Goal: Task Accomplishment & Management: Manage account settings

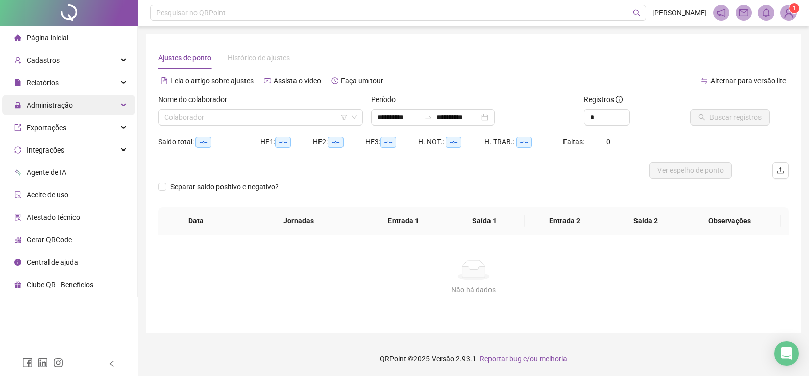
click at [68, 106] on span "Administração" at bounding box center [50, 105] width 46 height 8
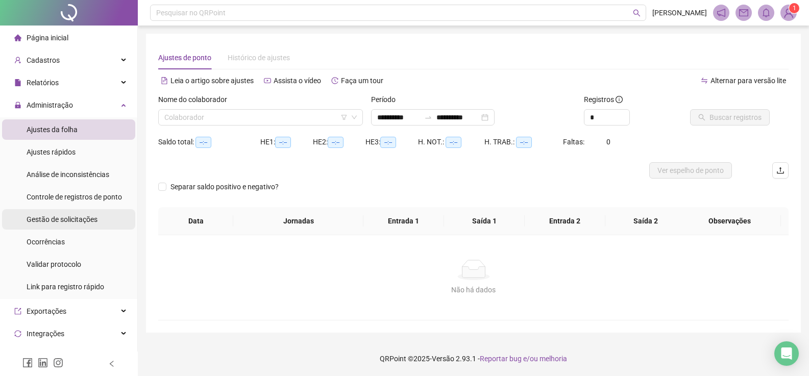
click at [74, 220] on span "Gestão de solicitações" at bounding box center [62, 219] width 71 height 8
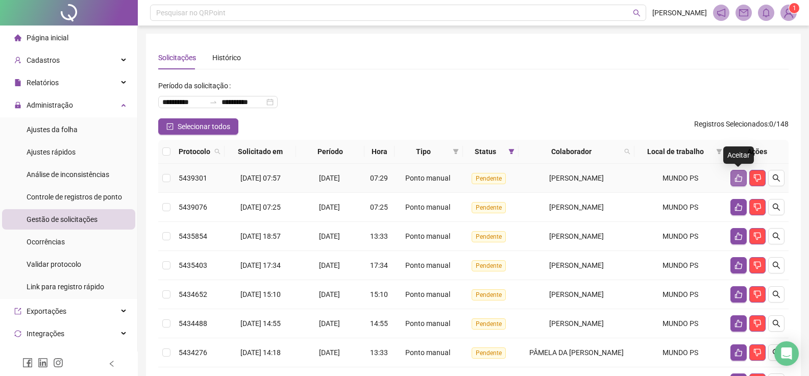
click at [735, 177] on icon "like" at bounding box center [738, 178] width 8 height 8
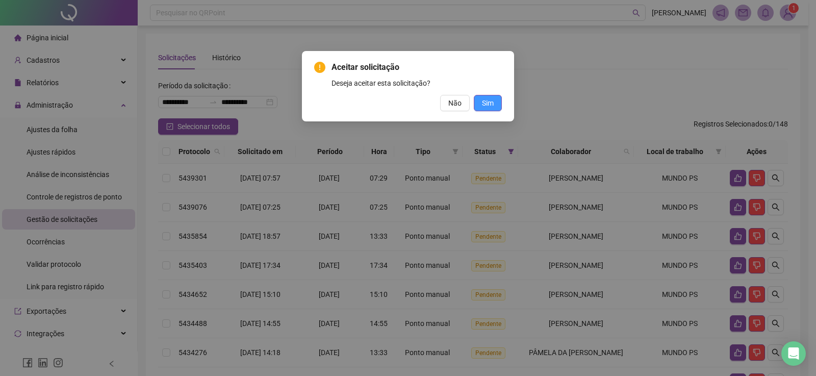
click at [495, 104] on button "Sim" at bounding box center [488, 103] width 28 height 16
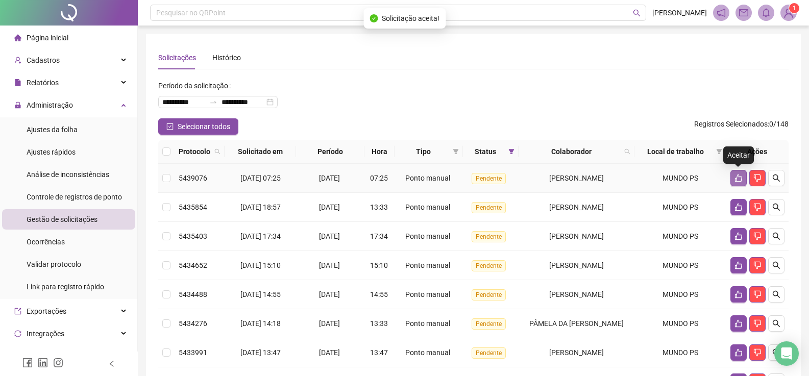
click at [735, 177] on icon "like" at bounding box center [738, 178] width 8 height 8
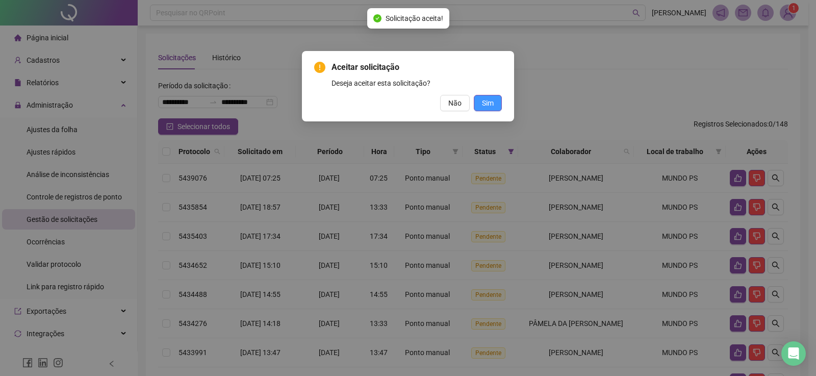
click at [482, 103] on button "Sim" at bounding box center [488, 103] width 28 height 16
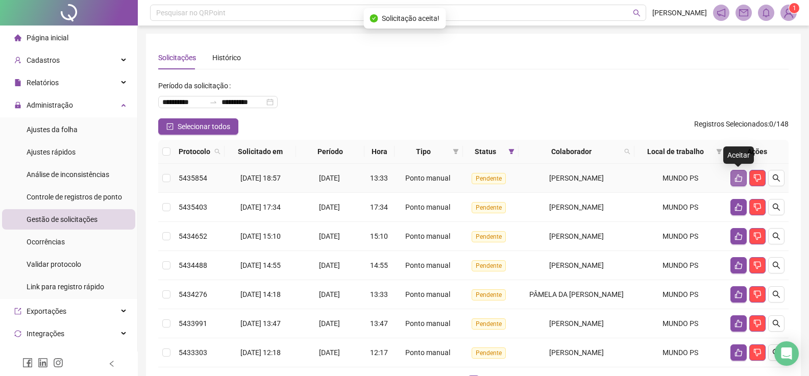
click at [739, 181] on icon "like" at bounding box center [738, 178] width 8 height 8
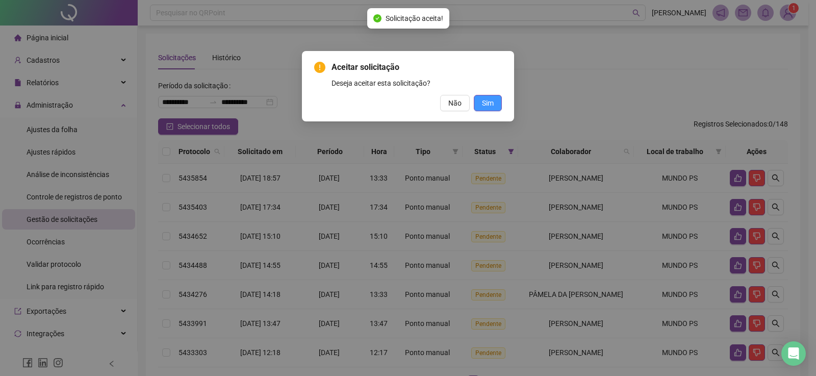
click at [481, 100] on button "Sim" at bounding box center [488, 103] width 28 height 16
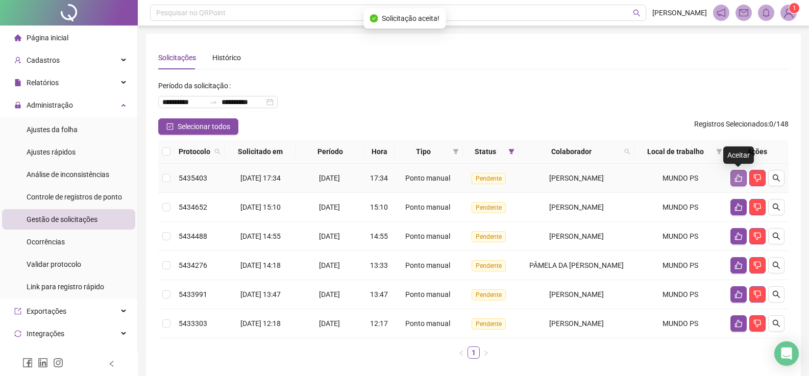
click at [734, 173] on button "button" at bounding box center [738, 178] width 16 height 16
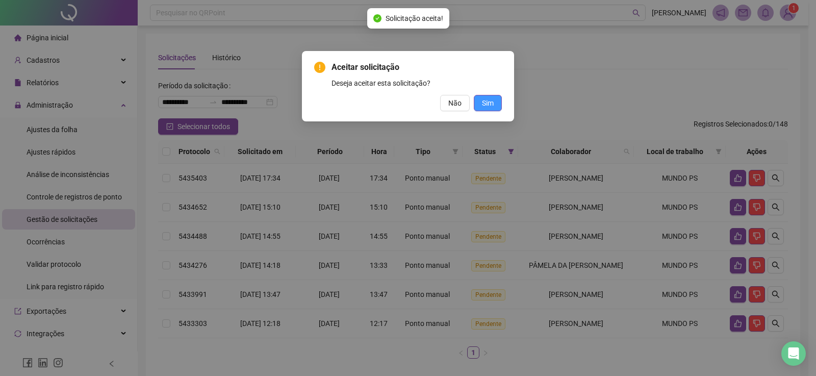
click at [491, 102] on span "Sim" at bounding box center [488, 102] width 12 height 11
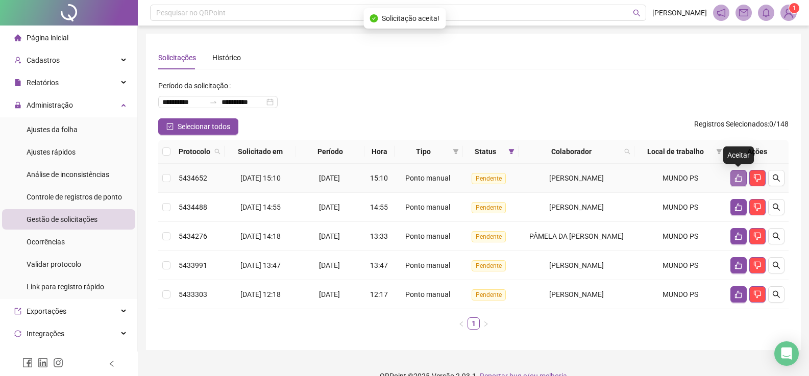
click at [736, 181] on icon "like" at bounding box center [738, 178] width 8 height 8
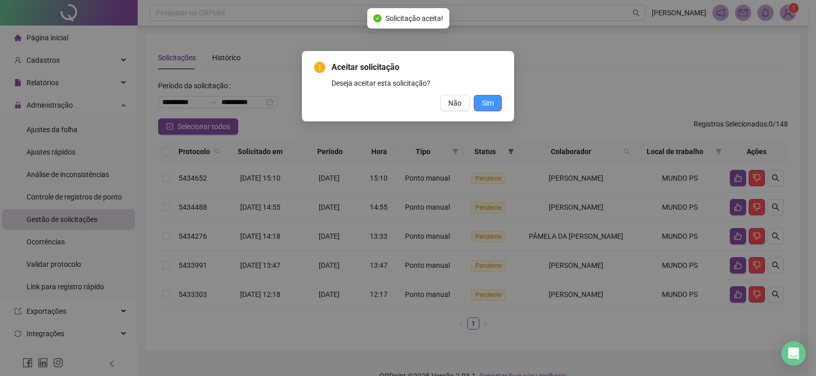
click at [490, 105] on span "Sim" at bounding box center [488, 102] width 12 height 11
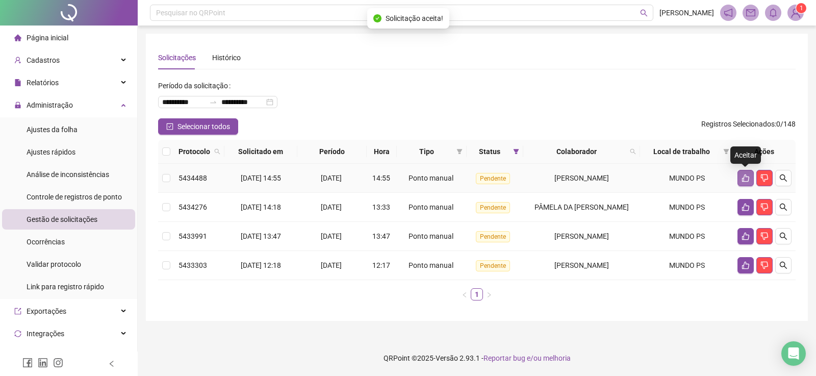
click at [743, 179] on icon "like" at bounding box center [745, 179] width 7 height 8
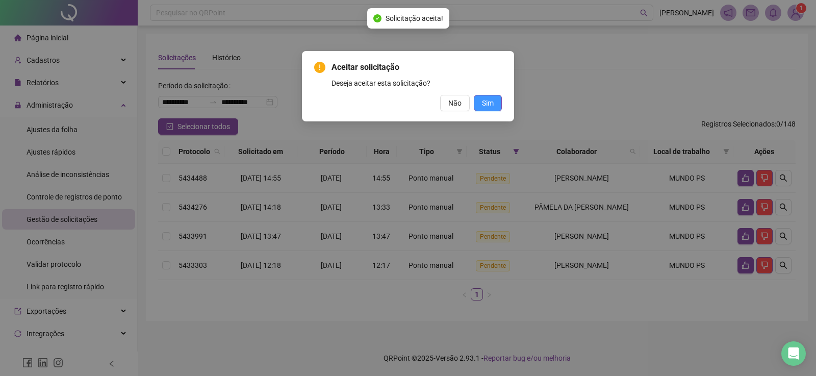
click at [494, 104] on button "Sim" at bounding box center [488, 103] width 28 height 16
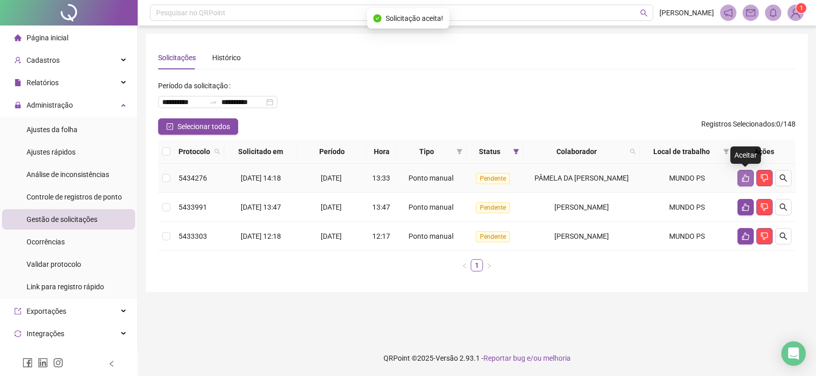
click at [744, 177] on icon "like" at bounding box center [746, 178] width 8 height 8
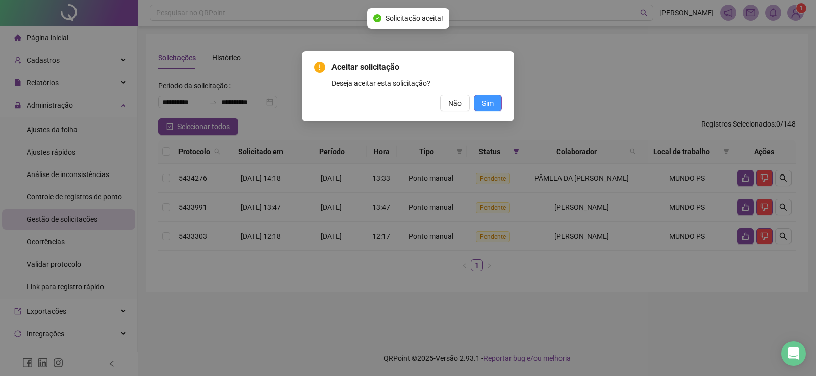
click at [496, 101] on button "Sim" at bounding box center [488, 103] width 28 height 16
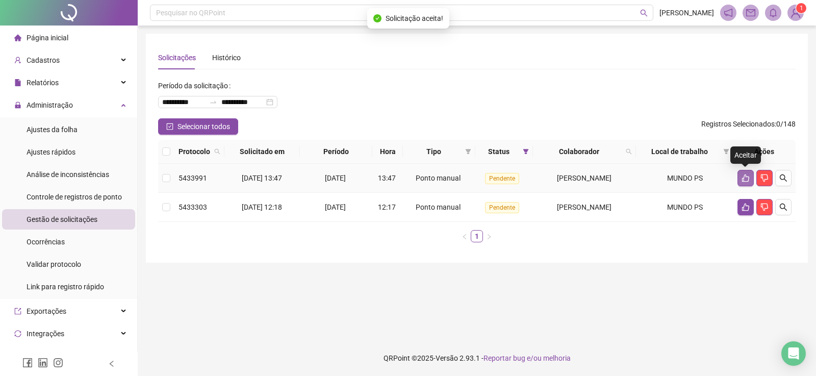
click at [746, 179] on icon "like" at bounding box center [746, 178] width 8 height 8
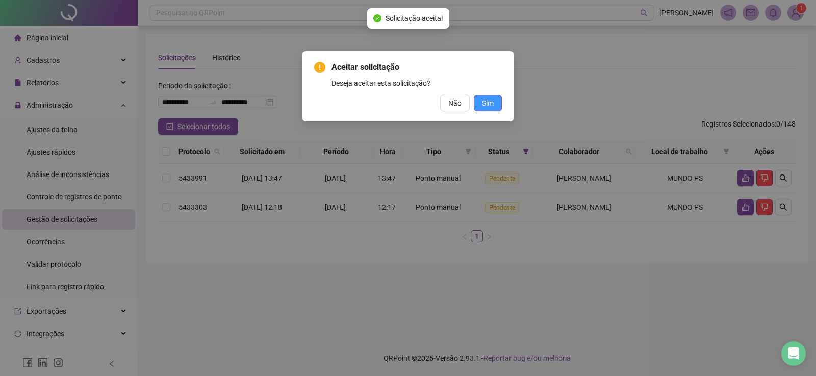
click at [497, 105] on button "Sim" at bounding box center [488, 103] width 28 height 16
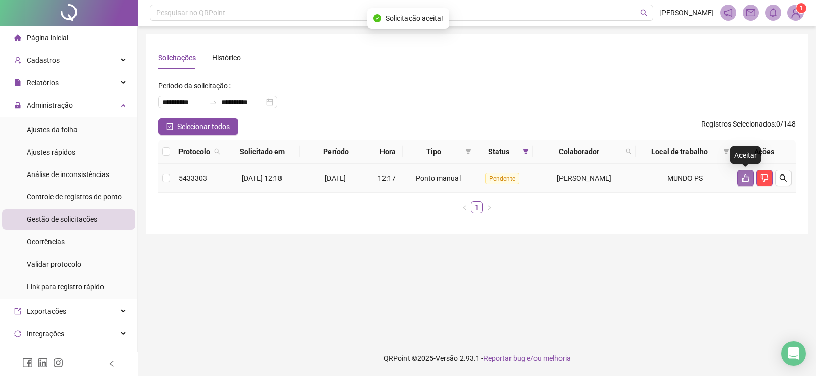
click at [747, 178] on icon "like" at bounding box center [746, 178] width 8 height 8
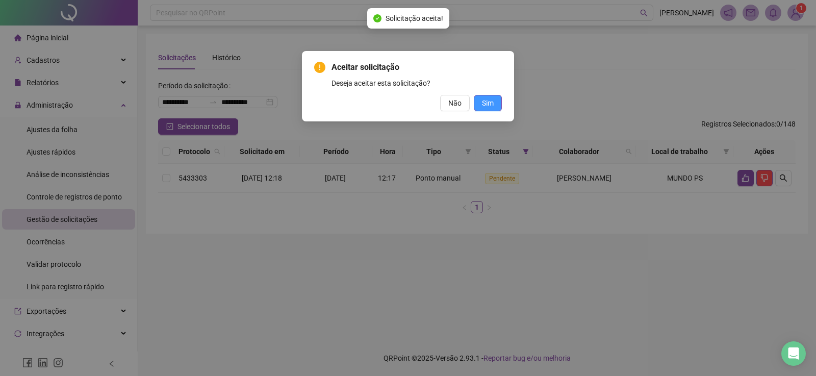
click at [501, 102] on button "Sim" at bounding box center [488, 103] width 28 height 16
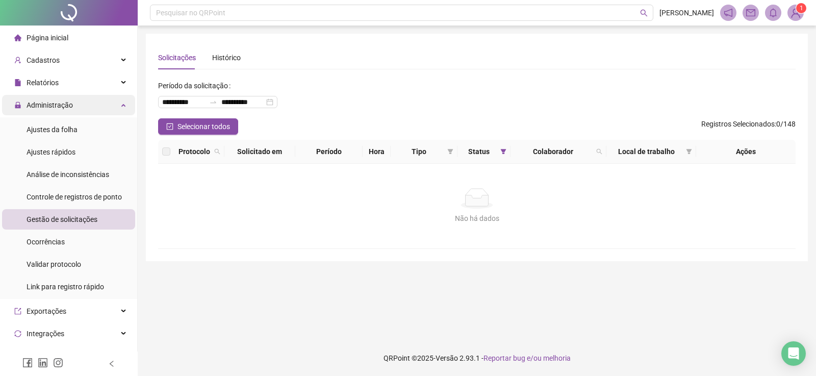
click at [77, 106] on div "Administração" at bounding box center [68, 105] width 133 height 20
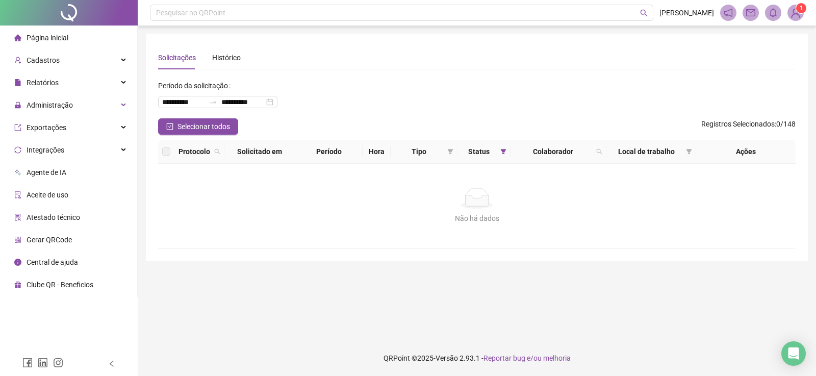
click at [63, 39] on span "Página inicial" at bounding box center [48, 38] width 42 height 8
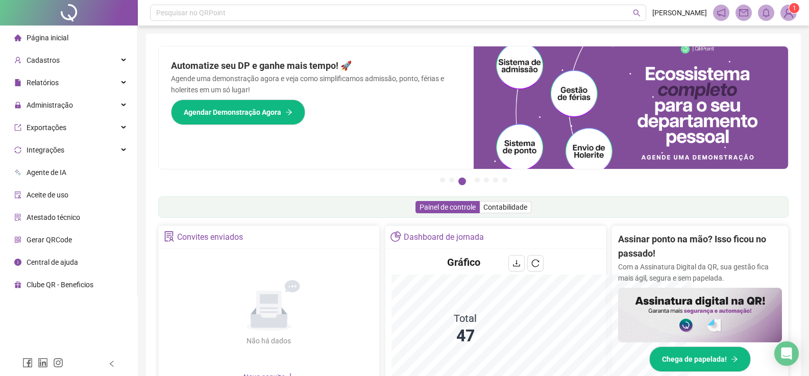
scroll to position [115, 0]
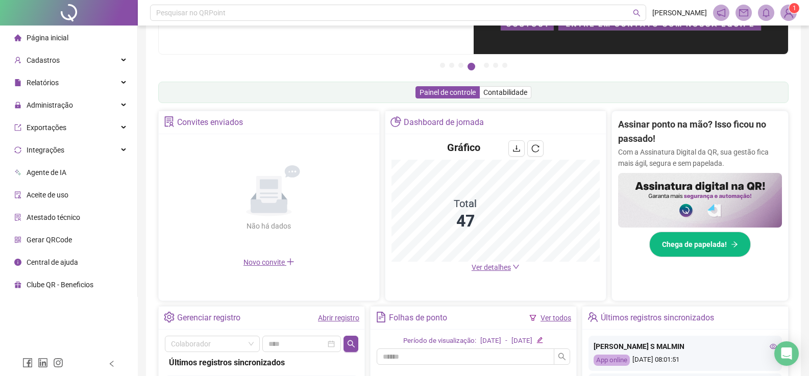
click at [492, 270] on span "Ver detalhes" at bounding box center [490, 267] width 39 height 8
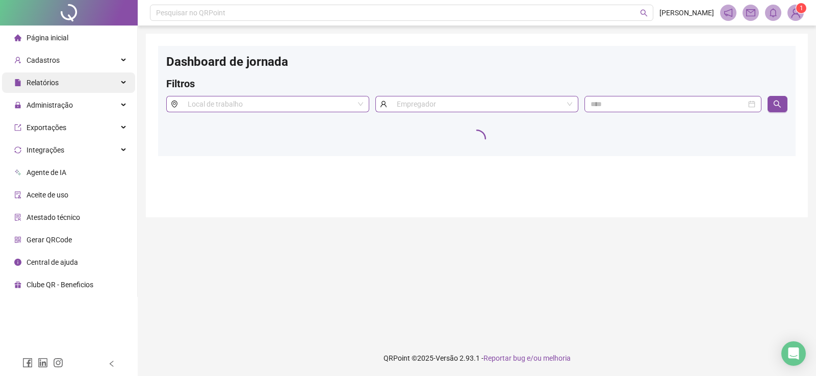
click at [49, 79] on span "Relatórios" at bounding box center [43, 83] width 32 height 8
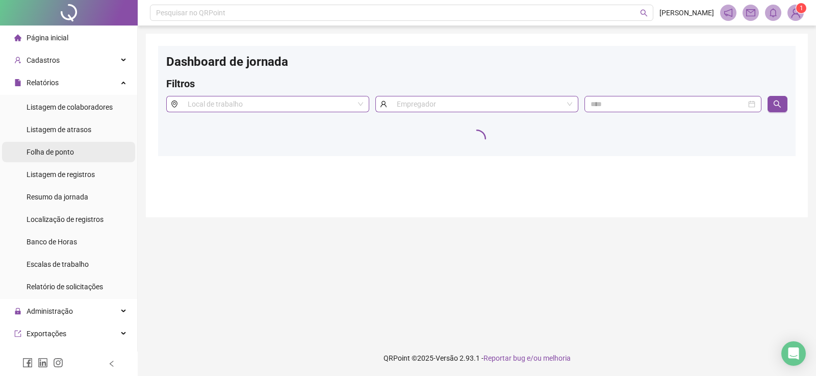
click at [63, 151] on span "Folha de ponto" at bounding box center [50, 152] width 47 height 8
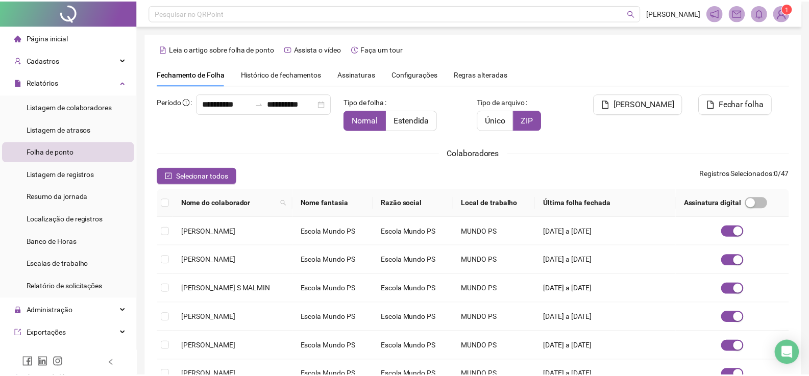
scroll to position [15, 0]
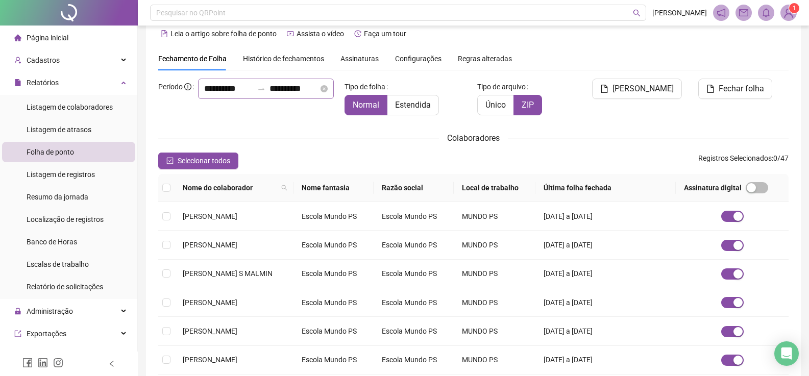
click at [257, 93] on icon "swap-right" at bounding box center [261, 89] width 8 height 8
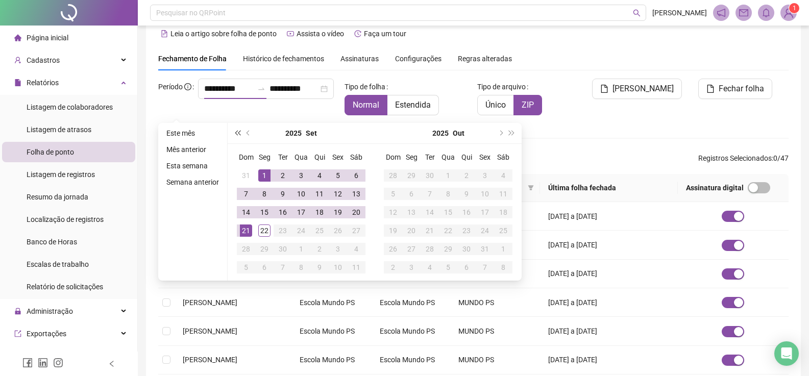
click at [238, 132] on span "super-prev-year" at bounding box center [237, 133] width 5 height 5
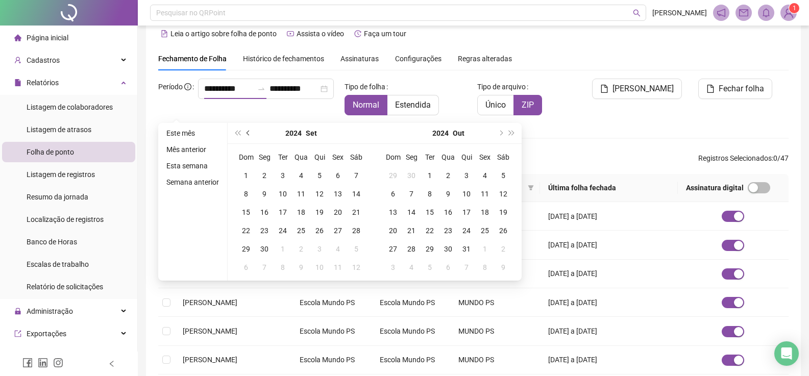
click at [248, 134] on span "prev-year" at bounding box center [248, 133] width 5 height 5
click at [509, 133] on span "super-next-year" at bounding box center [511, 133] width 5 height 5
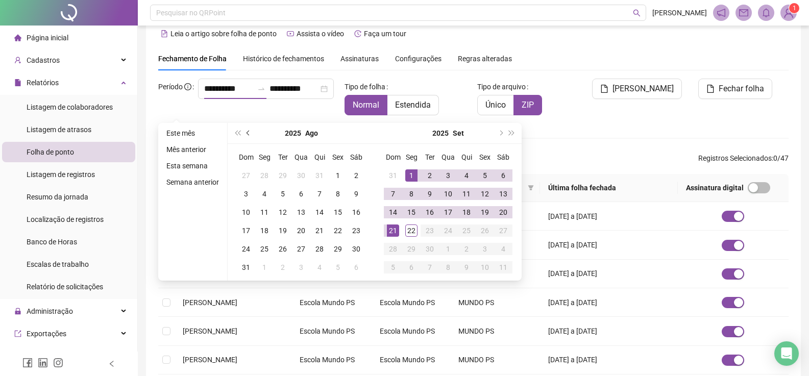
click at [246, 132] on span "prev-year" at bounding box center [248, 133] width 5 height 5
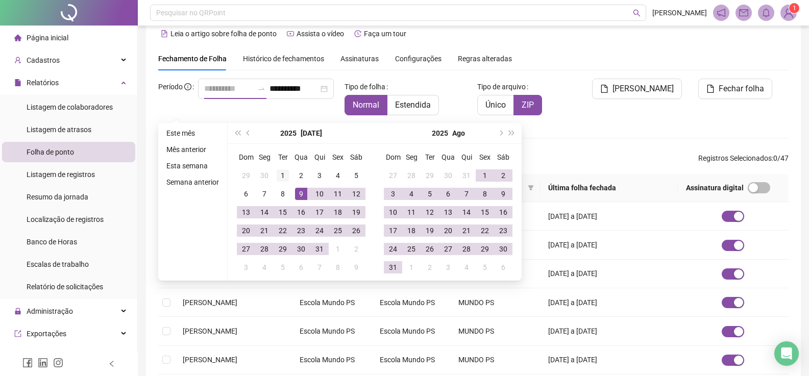
type input "**********"
click at [277, 173] on div "1" at bounding box center [283, 175] width 12 height 12
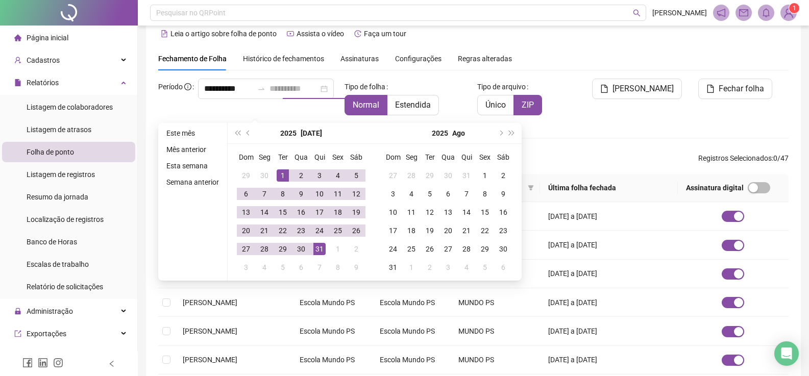
click at [317, 247] on div "31" at bounding box center [319, 249] width 12 height 12
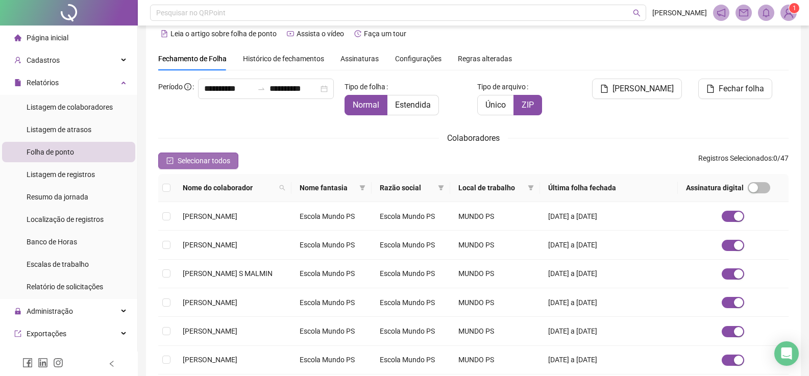
click at [168, 162] on icon "check-square" at bounding box center [169, 160] width 7 height 7
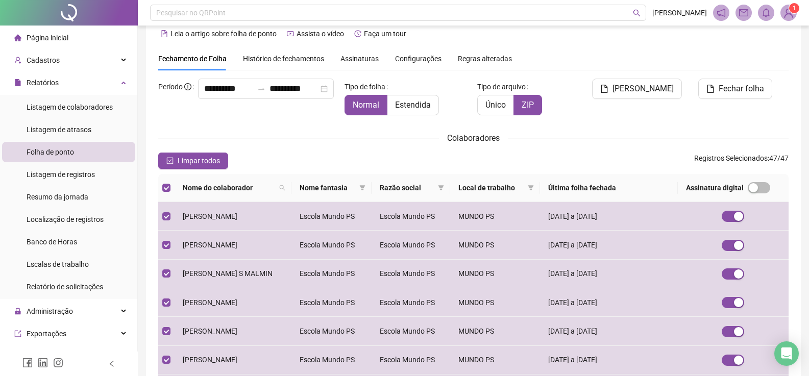
scroll to position [218, 0]
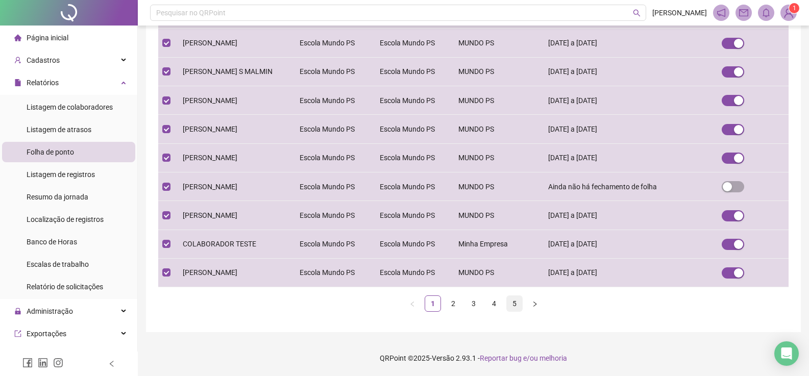
click at [516, 304] on link "5" at bounding box center [514, 303] width 15 height 15
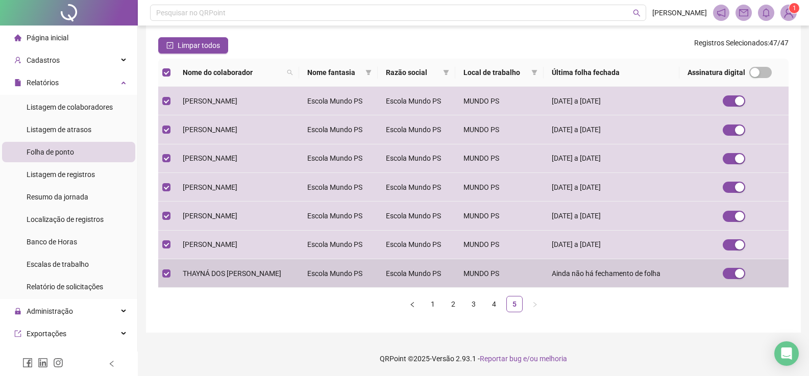
scroll to position [132, 0]
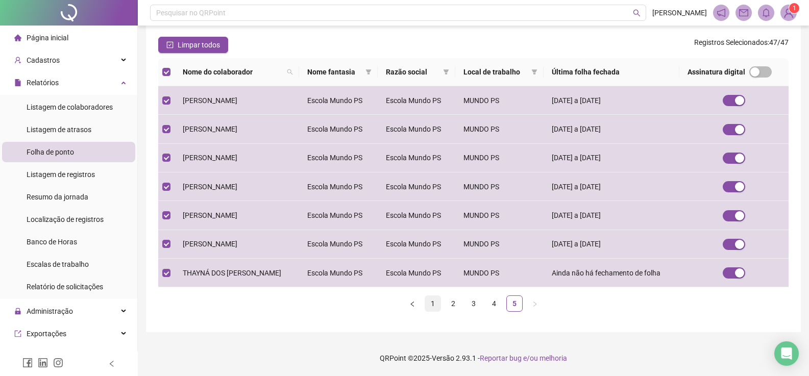
click at [434, 303] on link "1" at bounding box center [432, 303] width 15 height 15
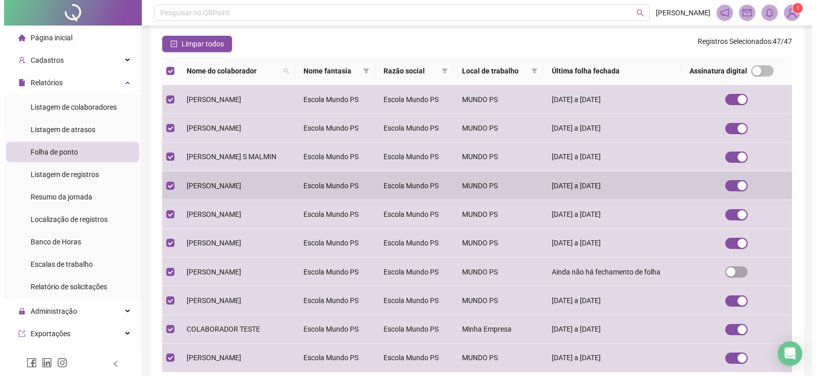
scroll to position [15, 0]
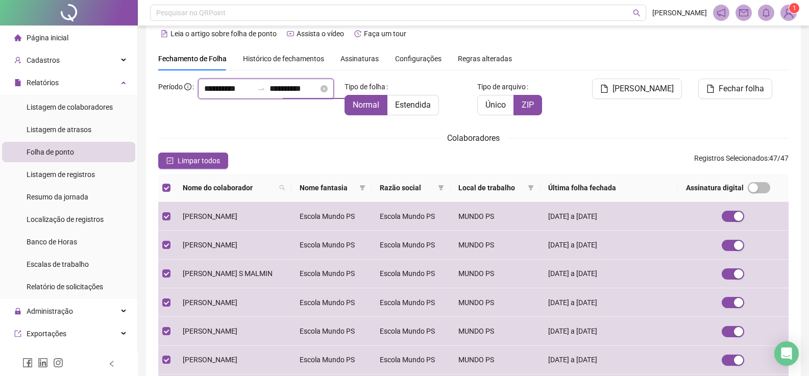
click at [269, 95] on input "**********" at bounding box center [293, 89] width 49 height 12
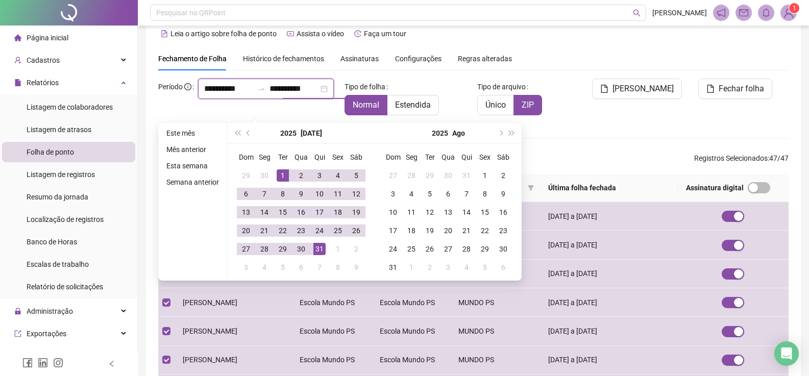
type input "**********"
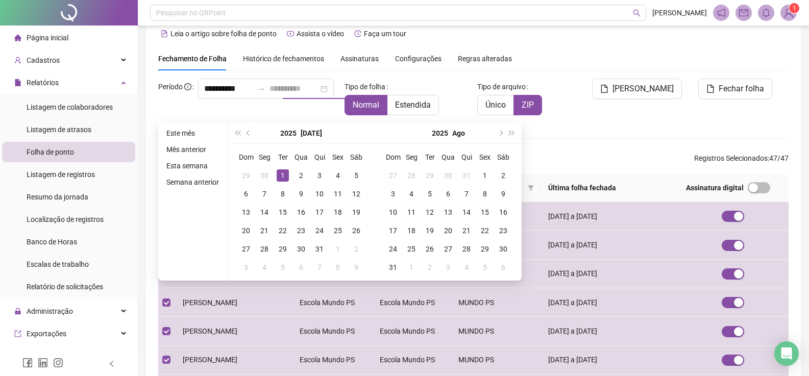
click at [282, 175] on div "1" at bounding box center [283, 175] width 12 height 12
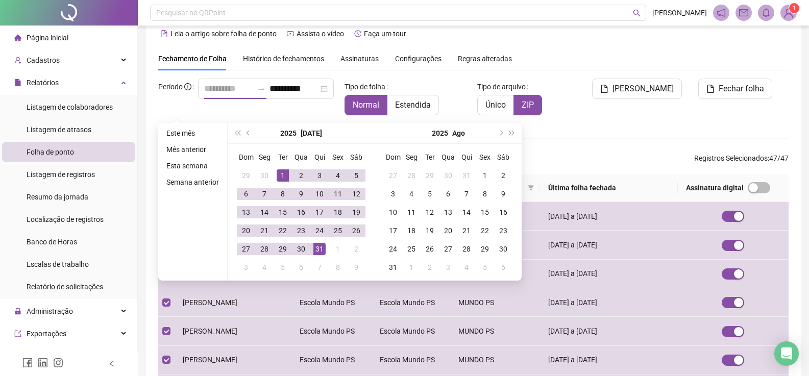
click at [320, 251] on div "31" at bounding box center [319, 249] width 12 height 12
type input "**********"
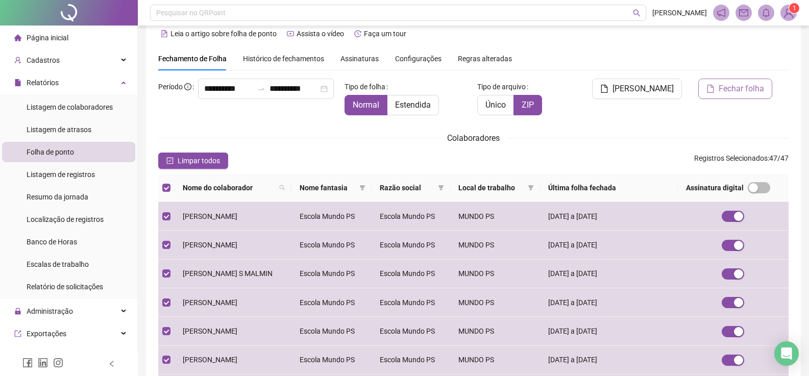
click at [741, 90] on span "Fechar folha" at bounding box center [740, 89] width 45 height 12
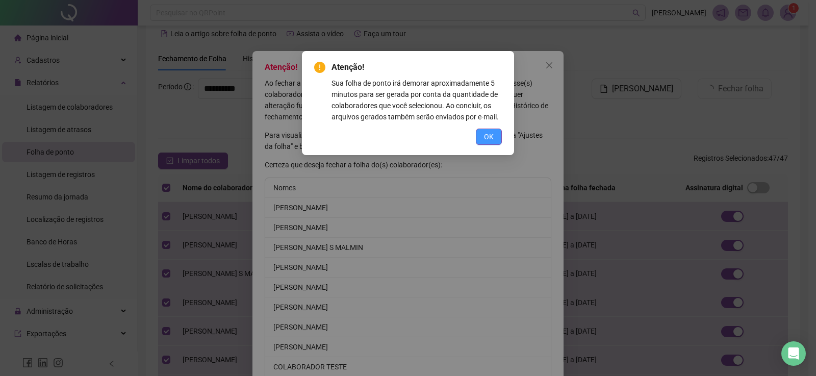
click at [485, 136] on span "OK" at bounding box center [489, 136] width 10 height 11
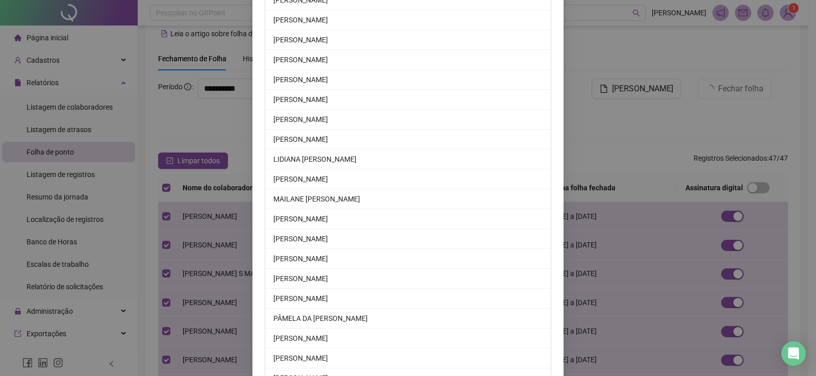
scroll to position [802, 0]
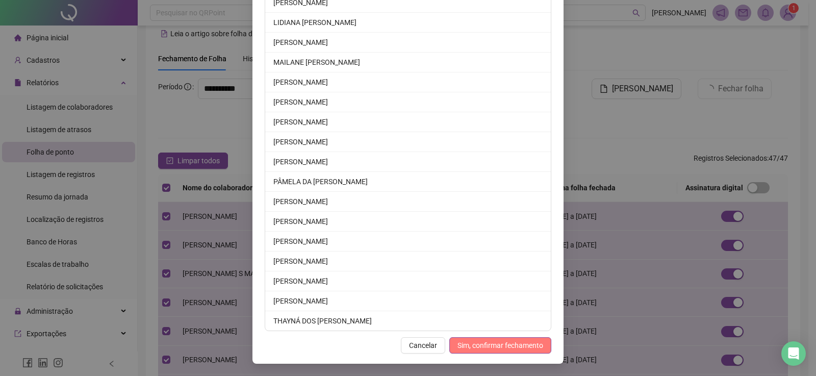
click at [461, 347] on span "Sim, confirmar fechamento" at bounding box center [501, 345] width 86 height 11
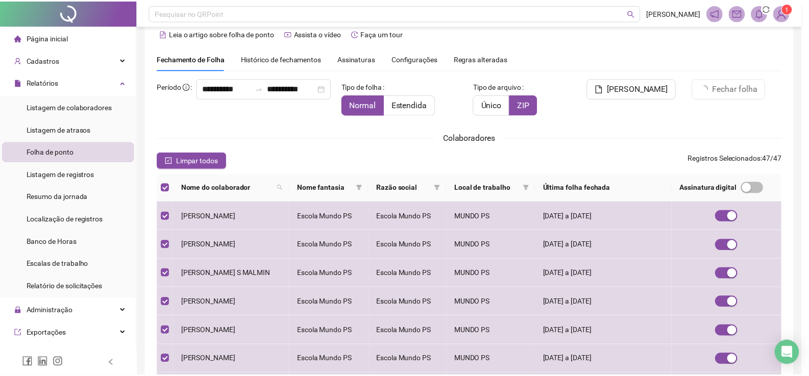
scroll to position [752, 0]
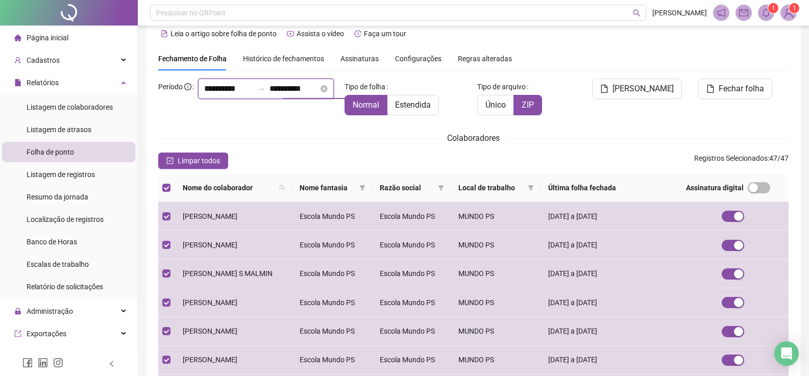
click at [281, 95] on input "**********" at bounding box center [293, 89] width 49 height 12
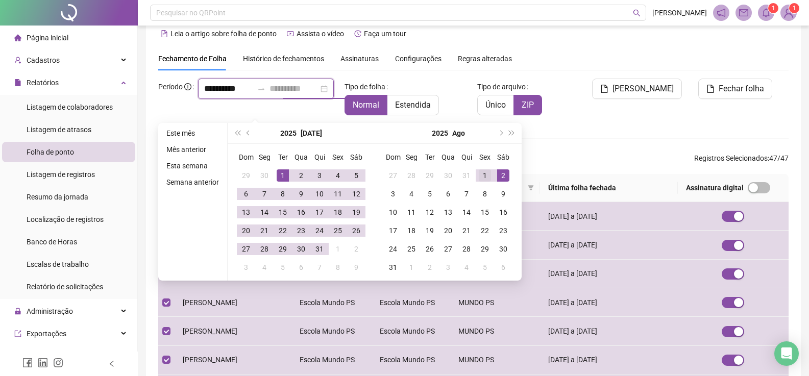
type input "**********"
click at [484, 173] on div "1" at bounding box center [485, 175] width 12 height 12
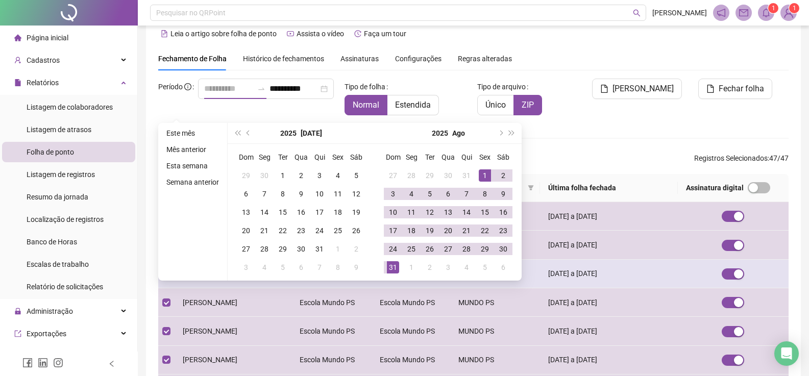
click at [387, 268] on div "31" at bounding box center [393, 267] width 12 height 12
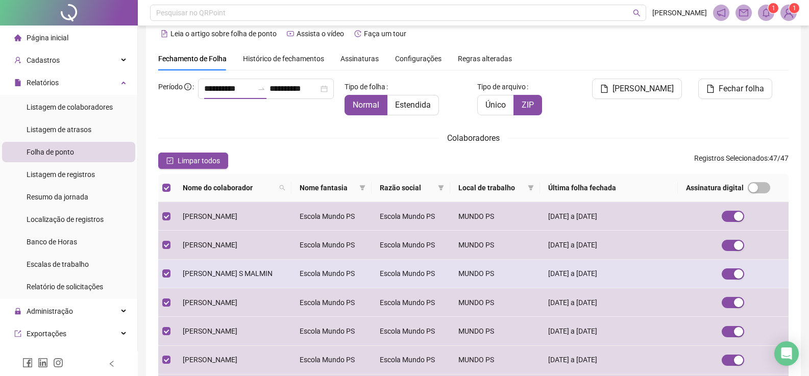
type input "**********"
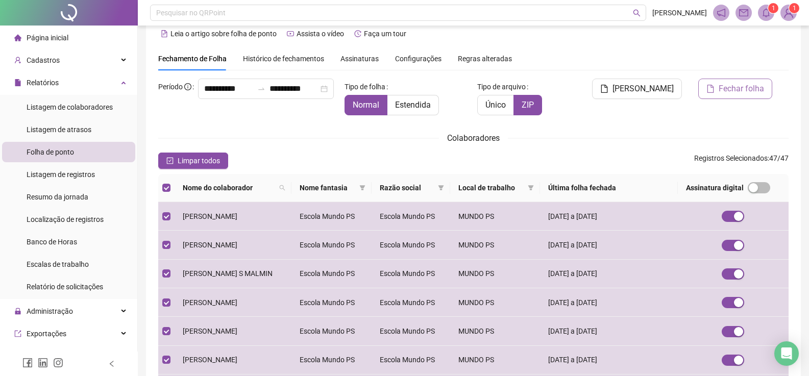
click at [740, 91] on span "Fechar folha" at bounding box center [740, 89] width 45 height 12
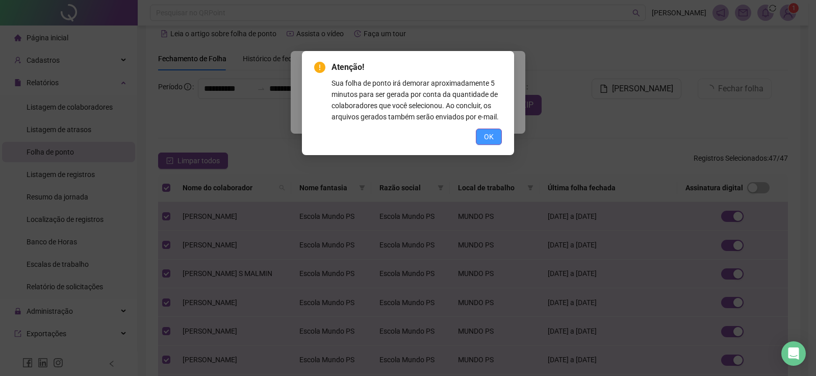
click at [488, 134] on span "OK" at bounding box center [489, 136] width 10 height 11
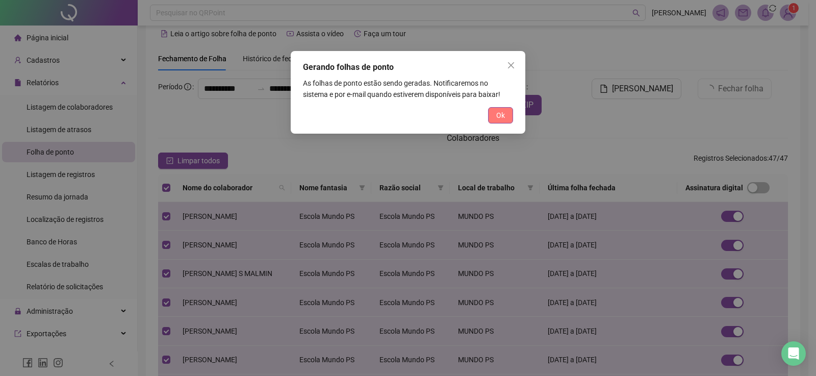
click at [496, 118] on span "Ok" at bounding box center [500, 115] width 9 height 11
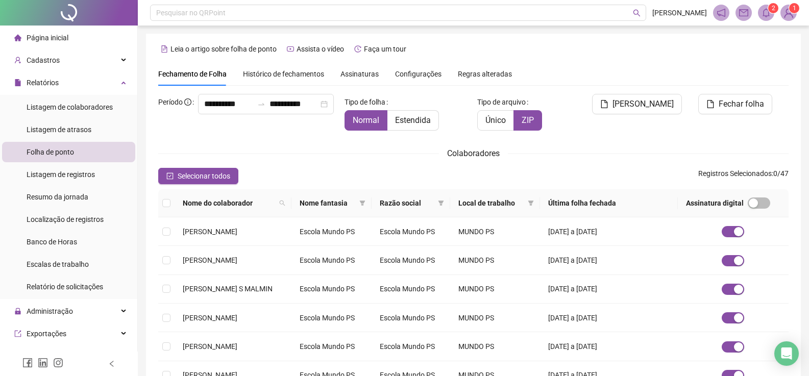
scroll to position [15, 0]
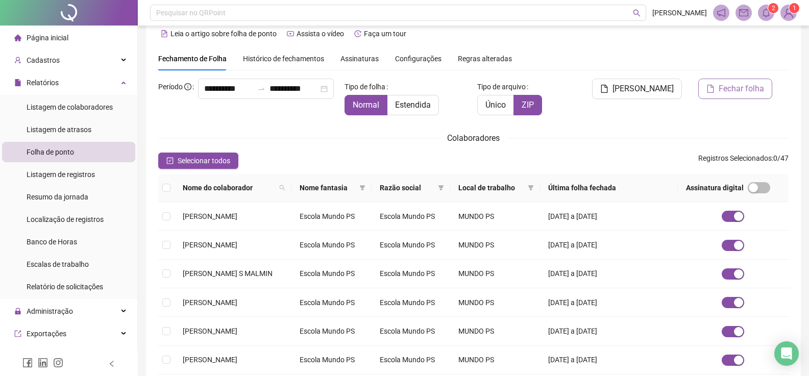
click at [726, 91] on span "Fechar folha" at bounding box center [740, 89] width 45 height 12
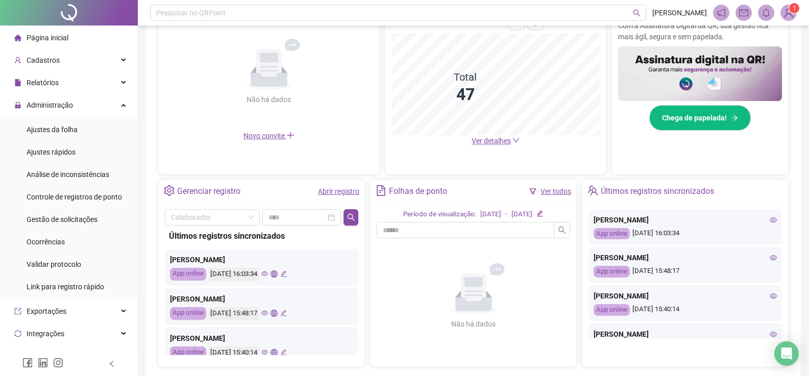
scroll to position [237, 0]
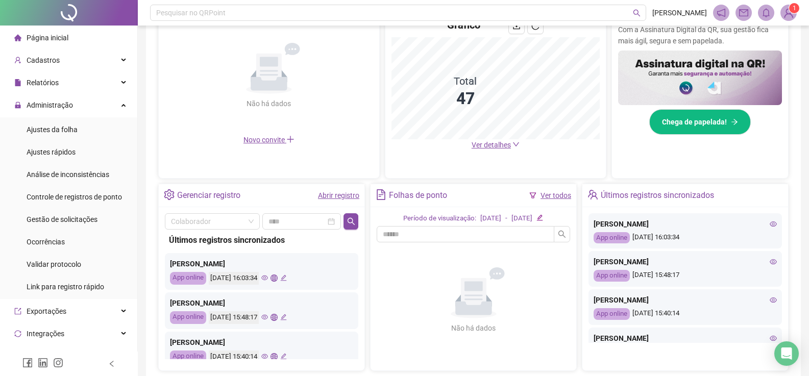
click at [496, 147] on span "Ver detalhes" at bounding box center [490, 145] width 39 height 8
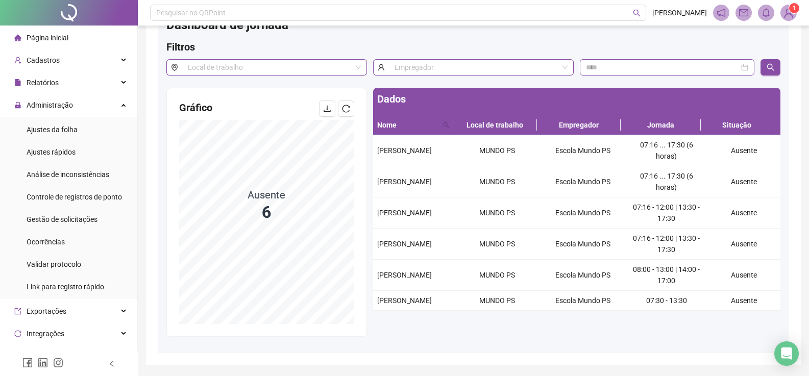
scroll to position [51, 0]
